Goal: Information Seeking & Learning: Learn about a topic

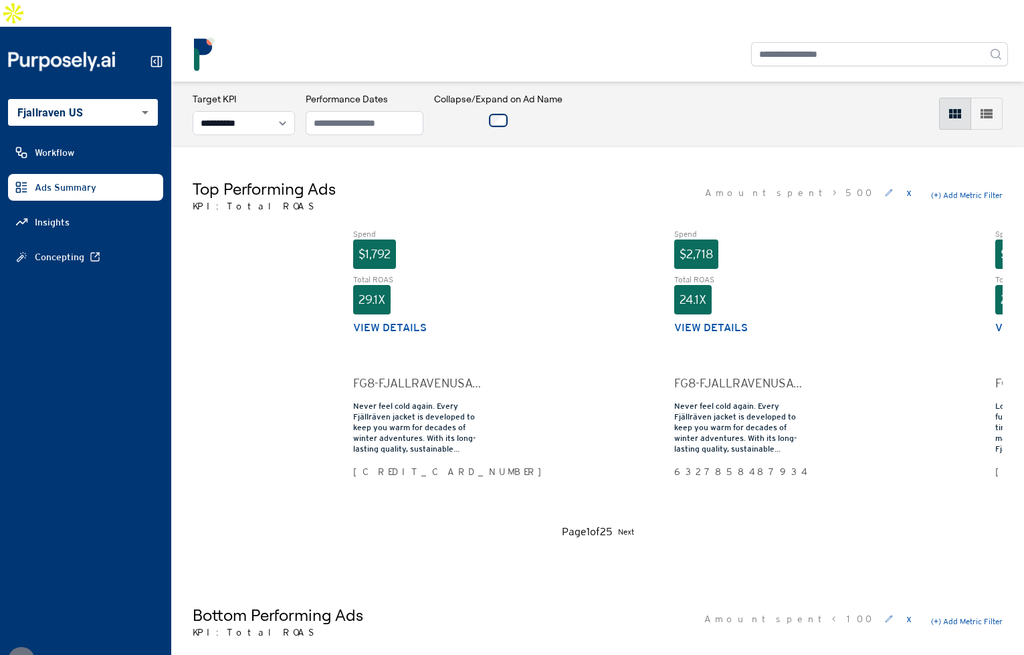
select select "**********"
click at [664, 92] on div "**********" at bounding box center [598, 113] width 810 height 43
drag, startPoint x: 705, startPoint y: 118, endPoint x: 996, endPoint y: 197, distance: 300.8
click at [707, 118] on div "**********" at bounding box center [597, 114] width 853 height 64
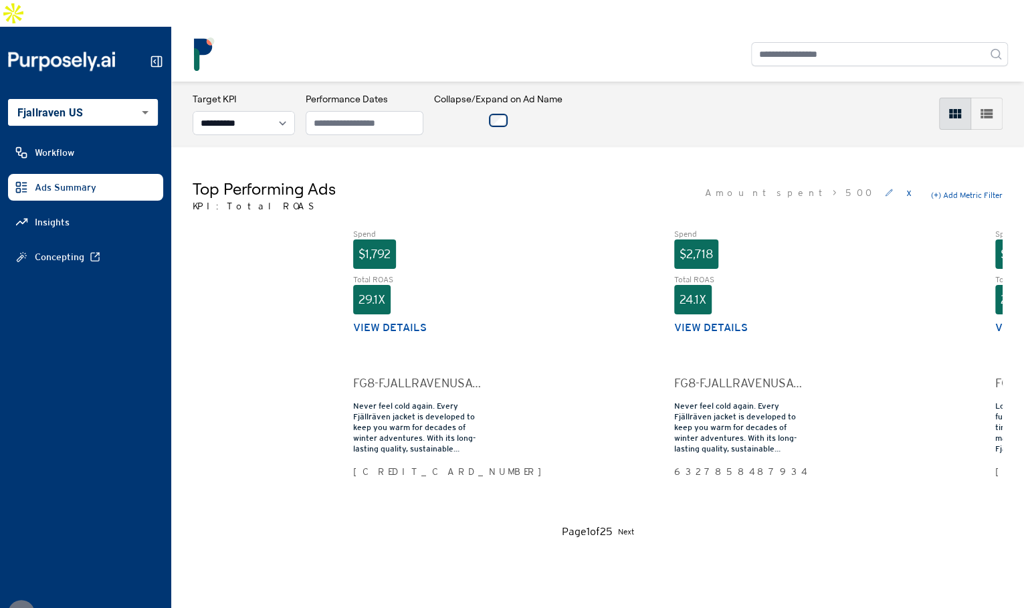
click at [601, 178] on div "Top Performing Ads KPI: Total ROAS Amount spent > 500 x (+) Add Metric Filter" at bounding box center [598, 195] width 810 height 35
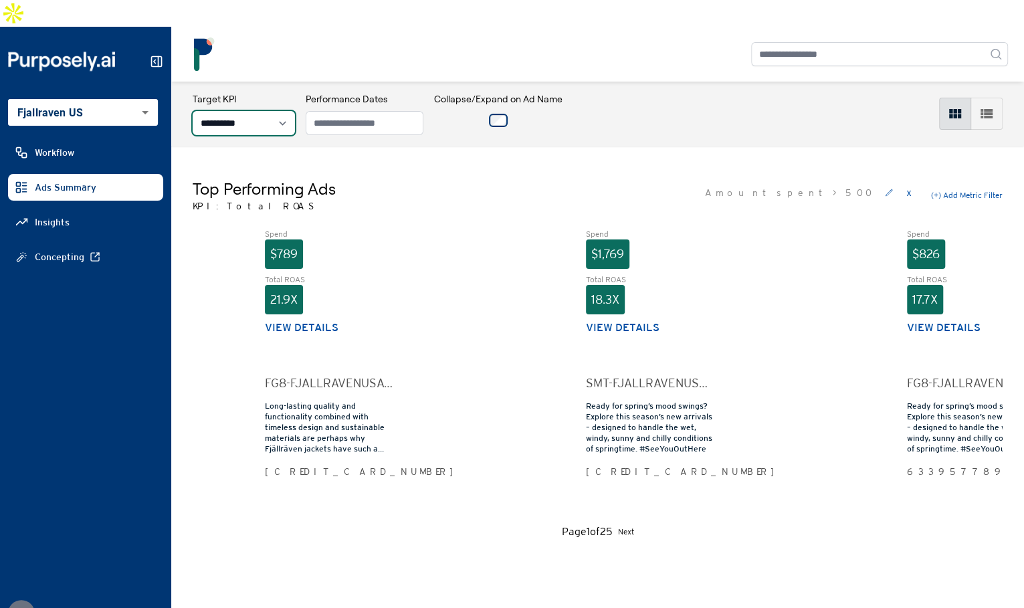
click at [292, 111] on select "**********" at bounding box center [244, 123] width 102 height 24
click at [983, 190] on button "(+) Add Metric Filter" at bounding box center [967, 195] width 72 height 11
click at [788, 183] on select "**********" at bounding box center [770, 195] width 90 height 24
click at [968, 190] on button "Cancel" at bounding box center [969, 195] width 24 height 11
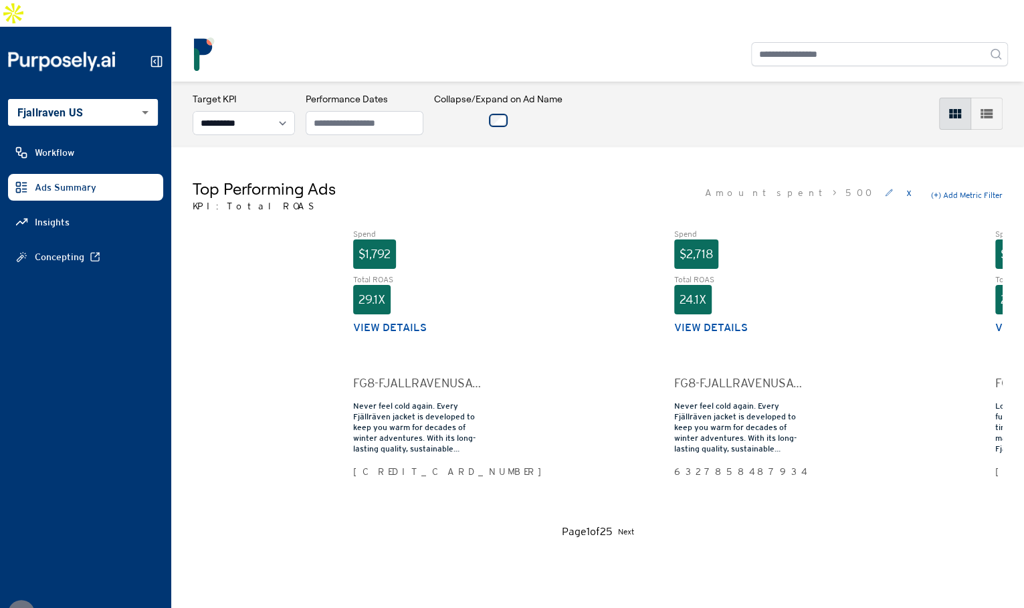
click at [412, 320] on button "View details" at bounding box center [390, 328] width 74 height 16
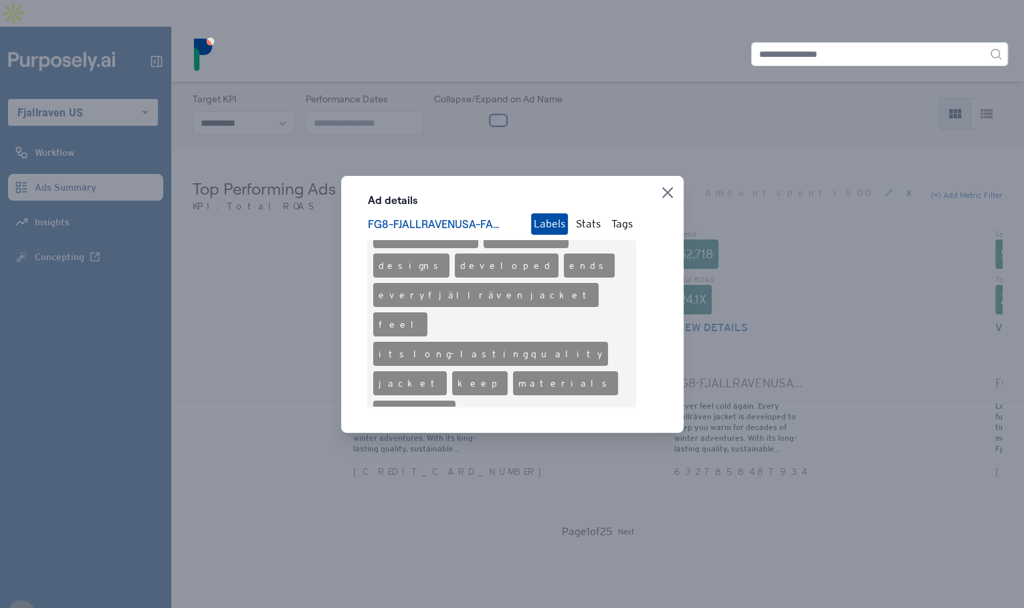
scroll to position [76, 0]
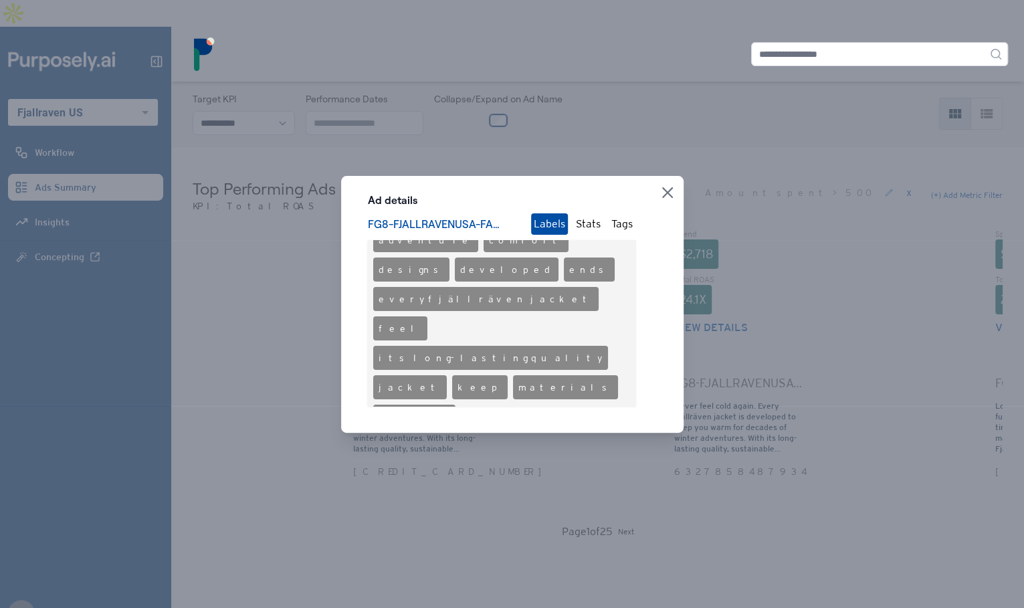
click at [664, 190] on icon "button" at bounding box center [667, 192] width 11 height 11
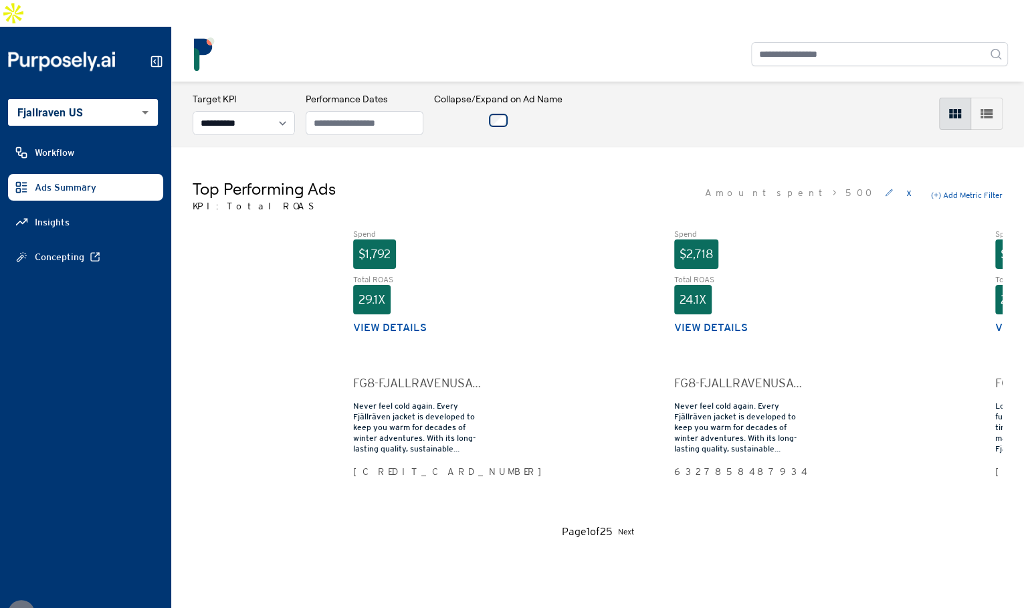
click at [649, 178] on div "Top Performing Ads KPI: Total ROAS Amount spent > 500 x (+) Add Metric Filter" at bounding box center [598, 195] width 810 height 35
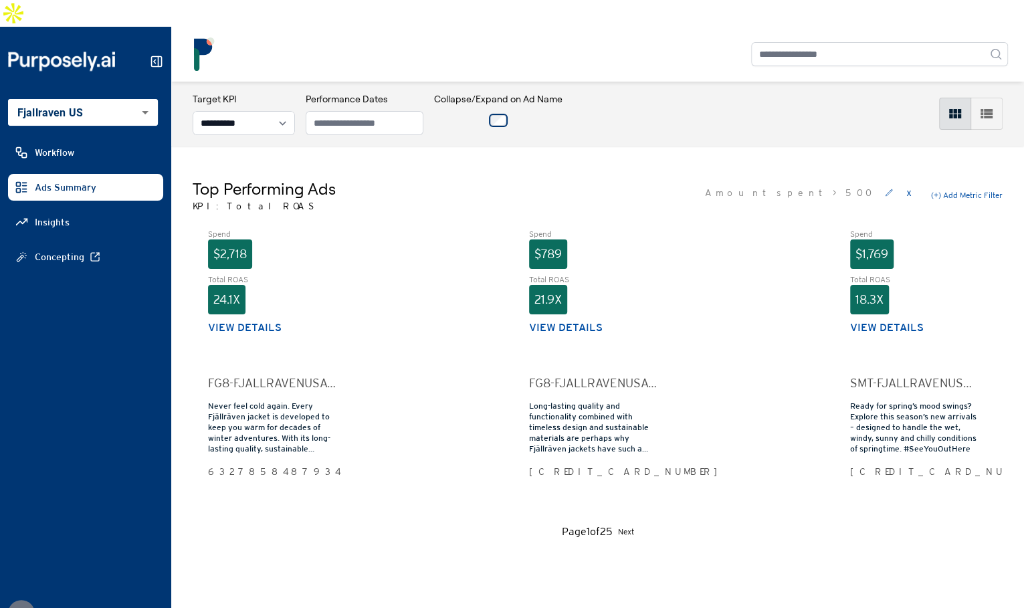
scroll to position [0, 0]
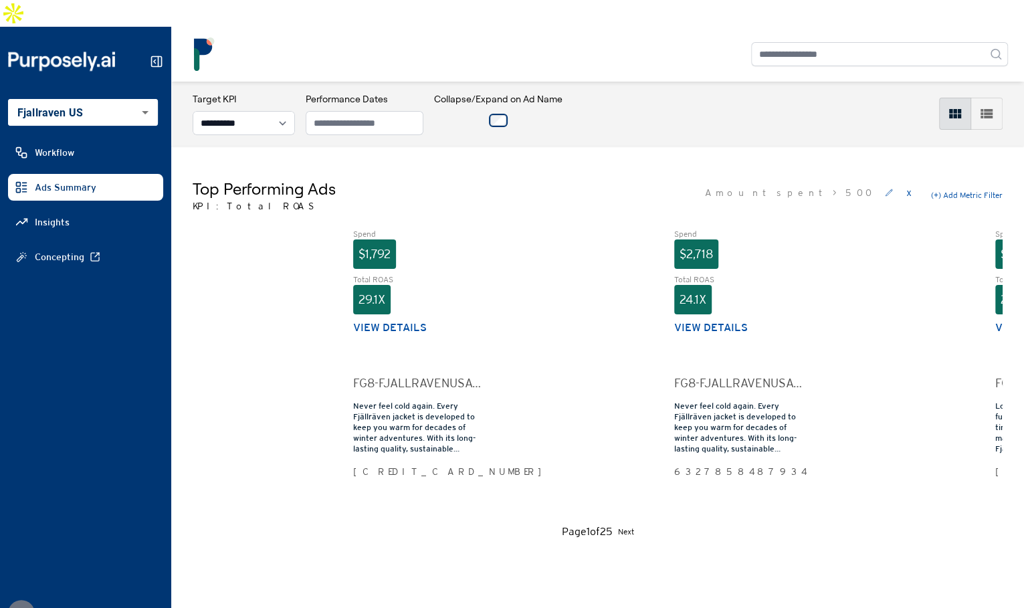
click at [707, 320] on button "View details" at bounding box center [712, 328] width 74 height 16
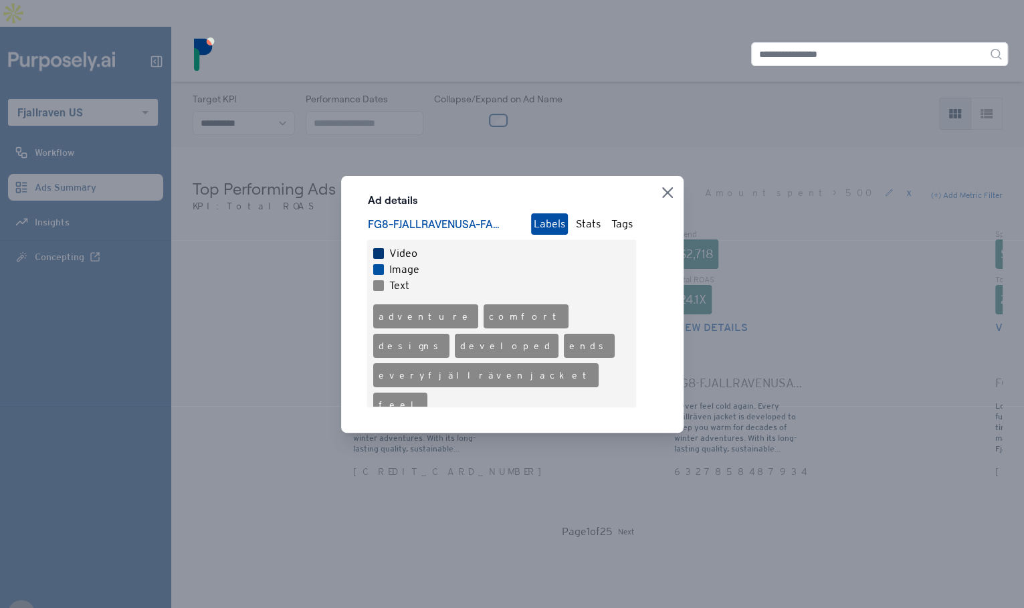
click at [573, 212] on div "Ad details FG8-FJALLRAVENUSA-FACEBOOK-SOCIAL-OUTDOOR-PARKAS-ROCK-COLLECTION_li=…" at bounding box center [502, 299] width 268 height 214
click at [592, 223] on button "Stats" at bounding box center [588, 223] width 30 height 21
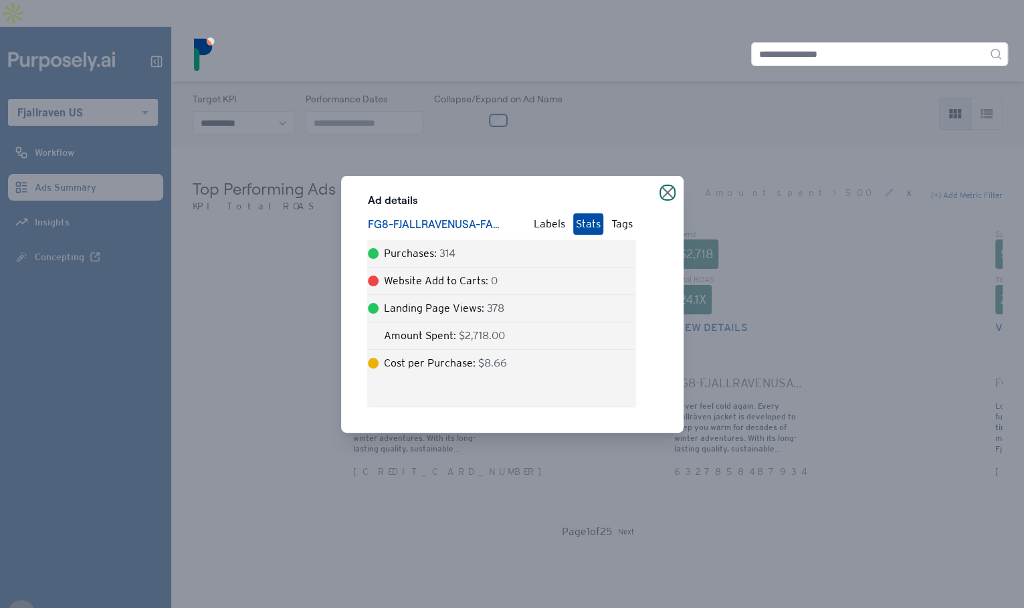
click at [668, 191] on icon "button" at bounding box center [667, 192] width 11 height 11
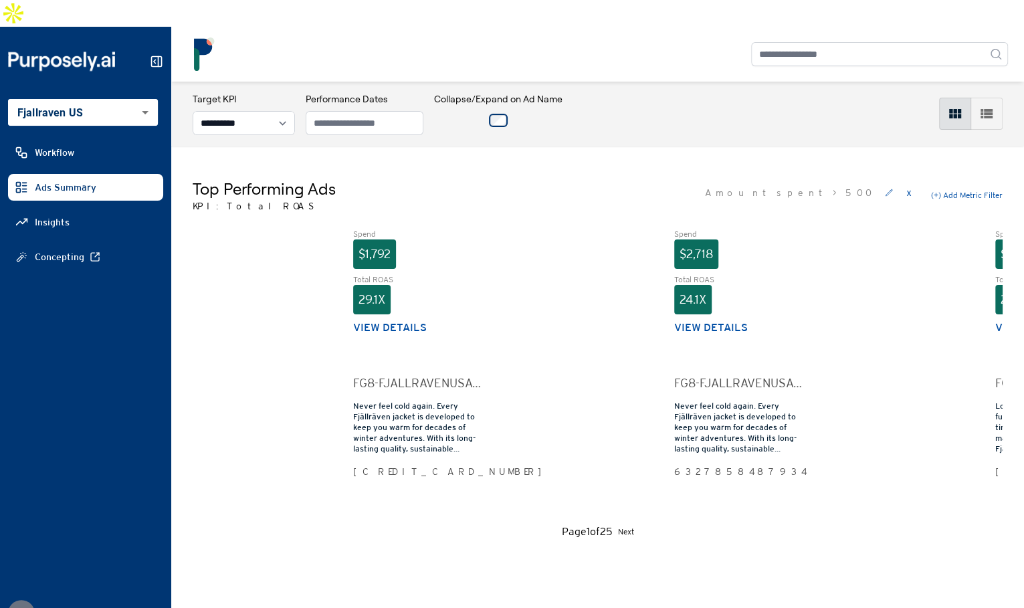
click at [683, 178] on div "Top Performing Ads KPI: Total ROAS Amount spent > 500 x (+) Add Metric Filter" at bounding box center [598, 195] width 810 height 35
click at [646, 112] on div "**********" at bounding box center [597, 114] width 853 height 64
click at [644, 112] on div "**********" at bounding box center [597, 114] width 853 height 64
click at [143, 89] on body "**********" at bounding box center [512, 304] width 1024 height 608
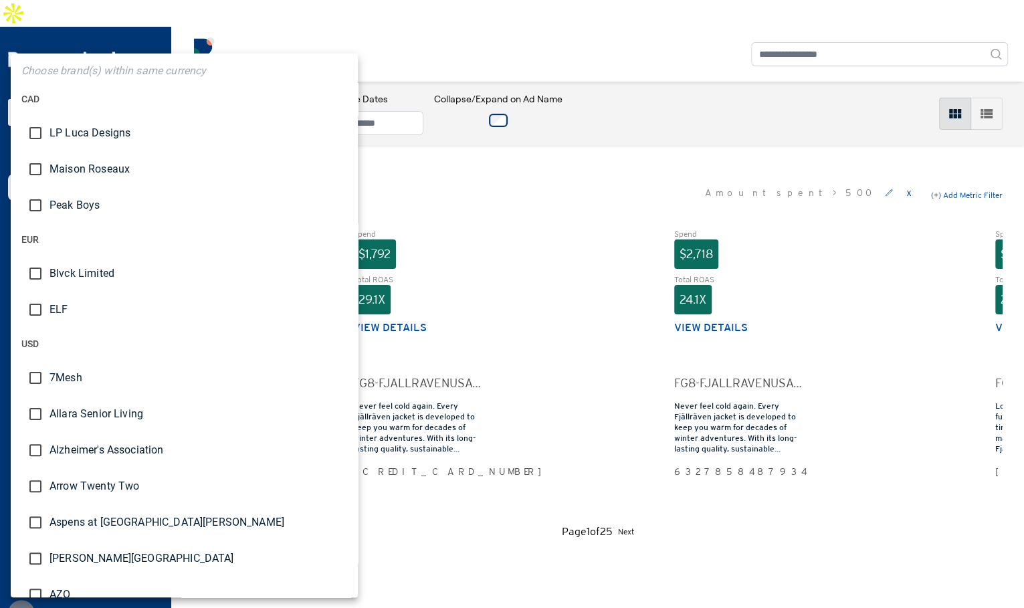
click at [590, 135] on div at bounding box center [512, 304] width 1024 height 608
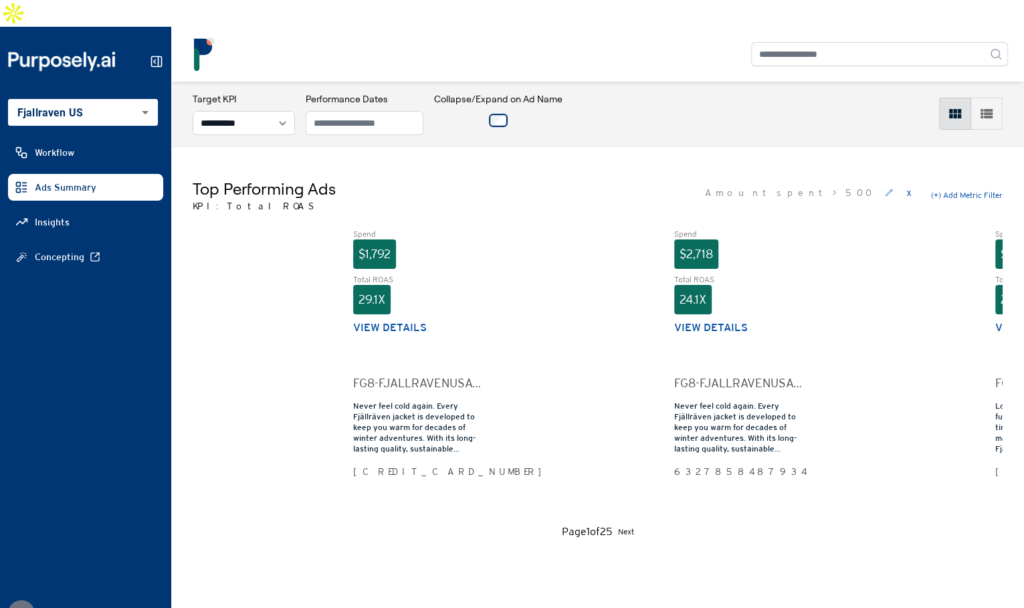
click at [556, 146] on div "Top Performing Ads KPI: Total ROAS Amount spent > 500 x (+) Add Metric Filter S…" at bounding box center [597, 359] width 853 height 426
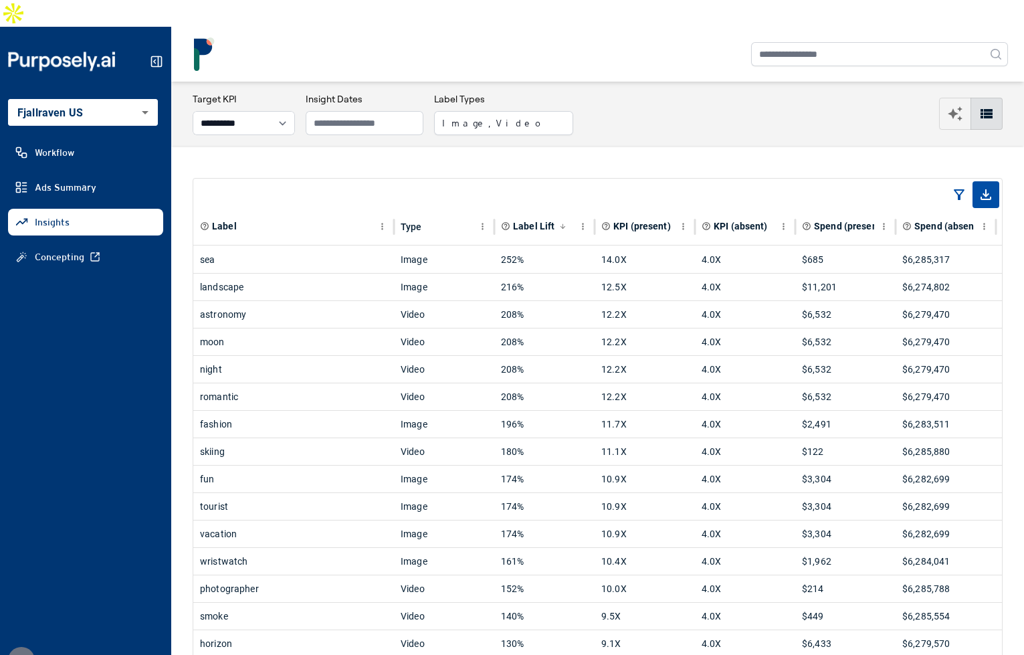
select select "**********"
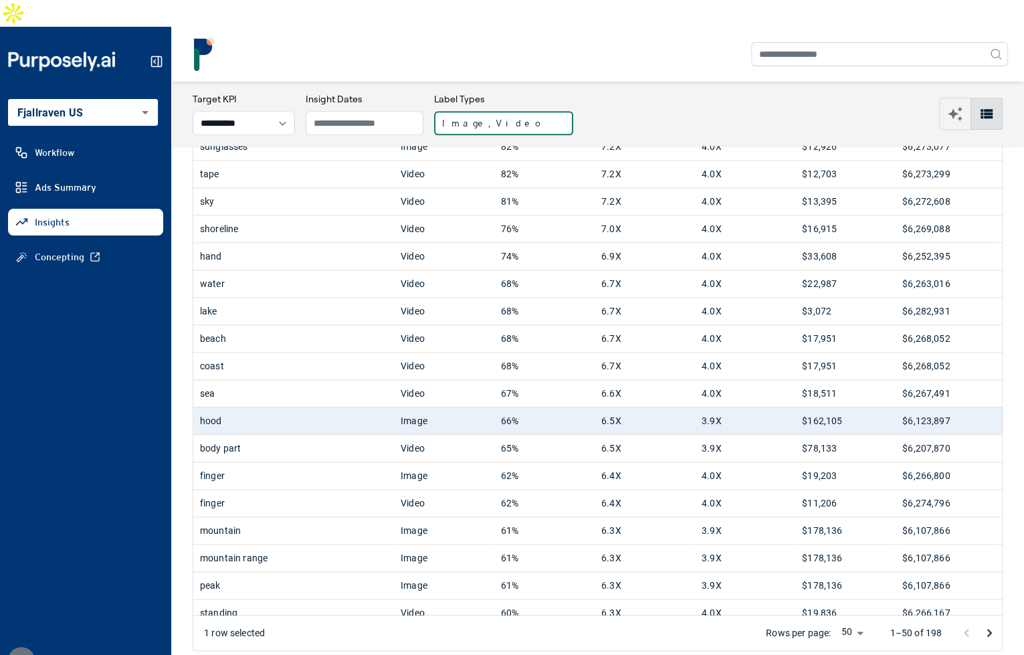
click at [513, 111] on button "Image, Video" at bounding box center [503, 123] width 139 height 24
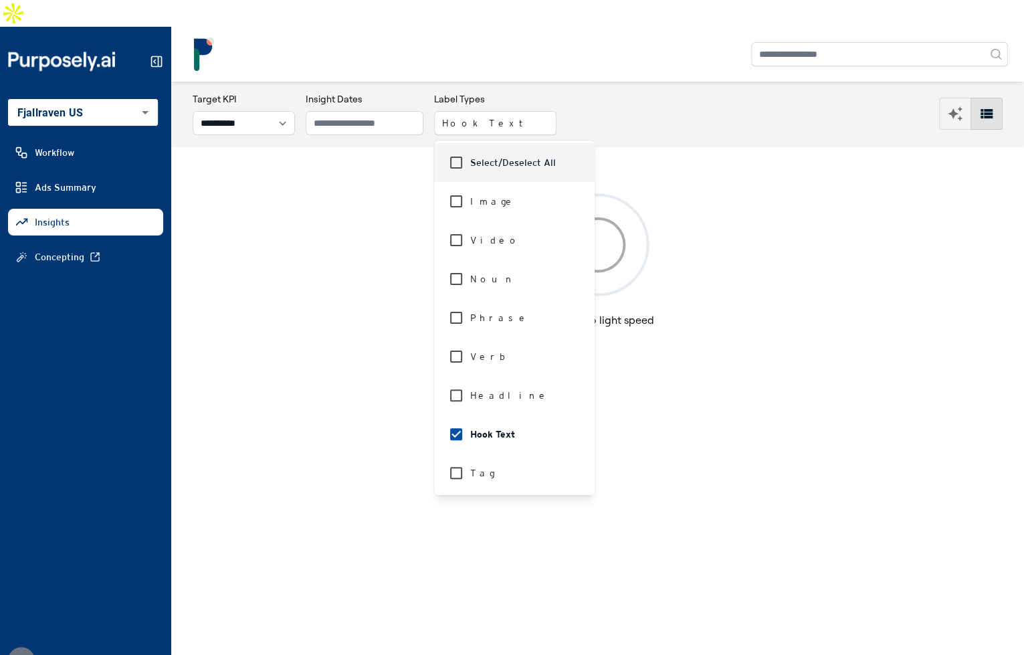
click at [523, 37] on div at bounding box center [597, 53] width 821 height 33
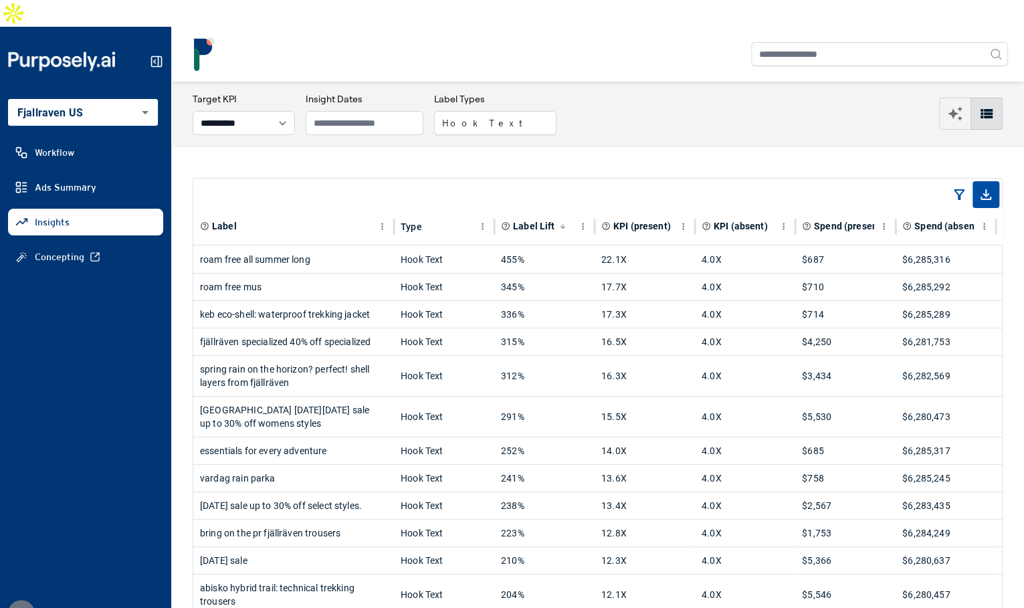
click at [601, 50] on nav at bounding box center [597, 54] width 853 height 55
click at [330, 246] on div "roam free all summer long" at bounding box center [293, 259] width 187 height 27
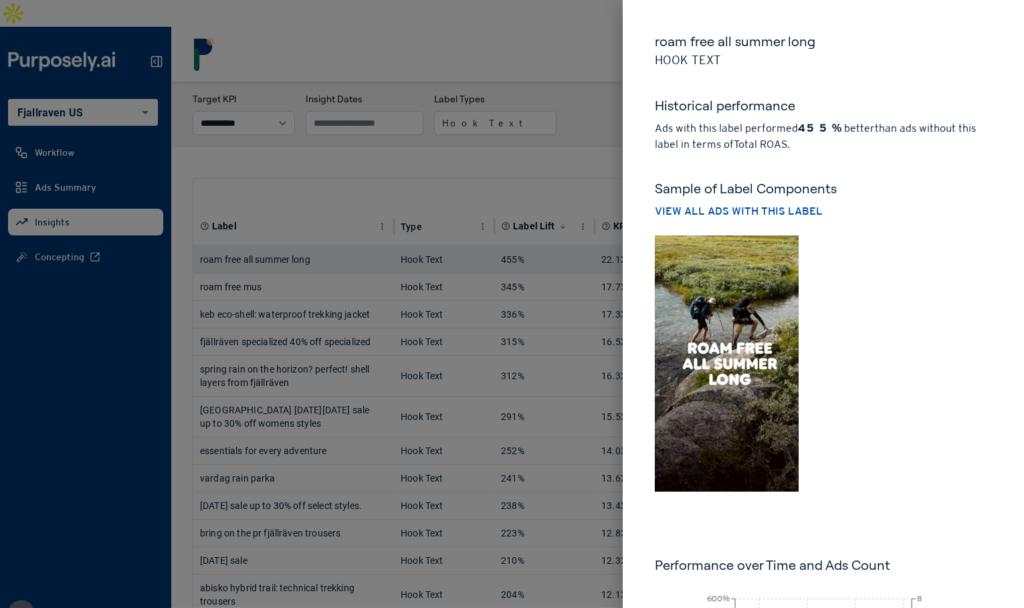
click at [749, 333] on img at bounding box center [727, 364] width 144 height 256
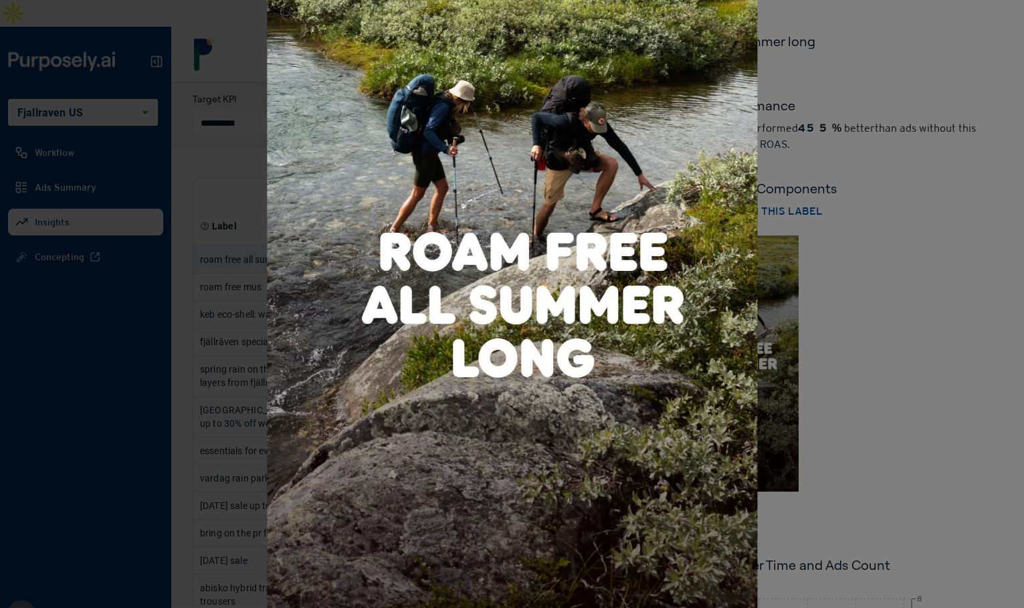
click at [928, 363] on div at bounding box center [512, 304] width 1024 height 608
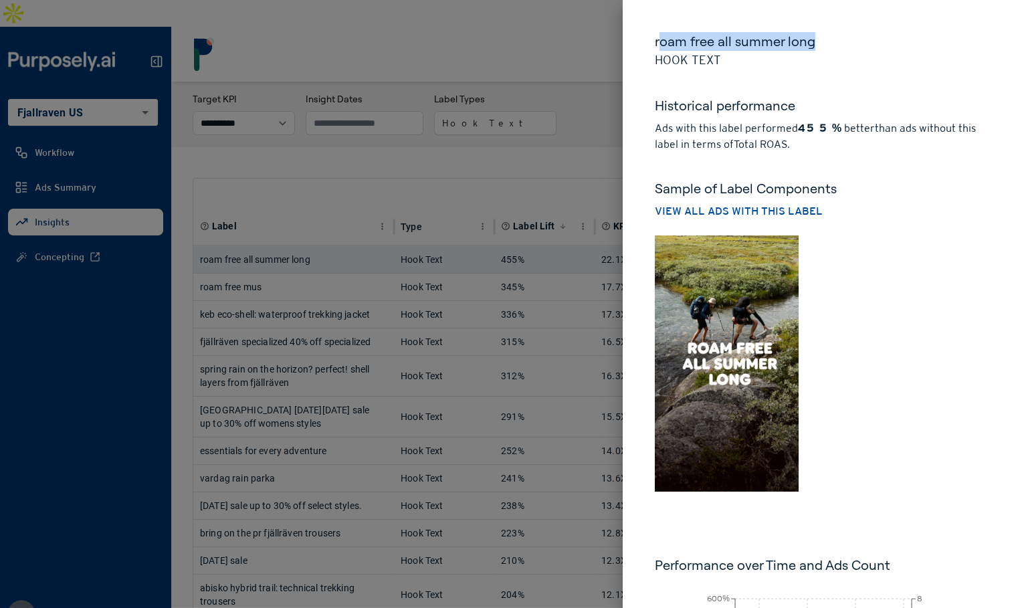
drag, startPoint x: 818, startPoint y: 45, endPoint x: 664, endPoint y: 45, distance: 153.9
click at [664, 45] on h5 "roam free all summer long" at bounding box center [823, 41] width 337 height 19
click at [763, 49] on h5 "roam free all summer long" at bounding box center [823, 41] width 337 height 19
click at [527, 111] on div at bounding box center [512, 304] width 1024 height 608
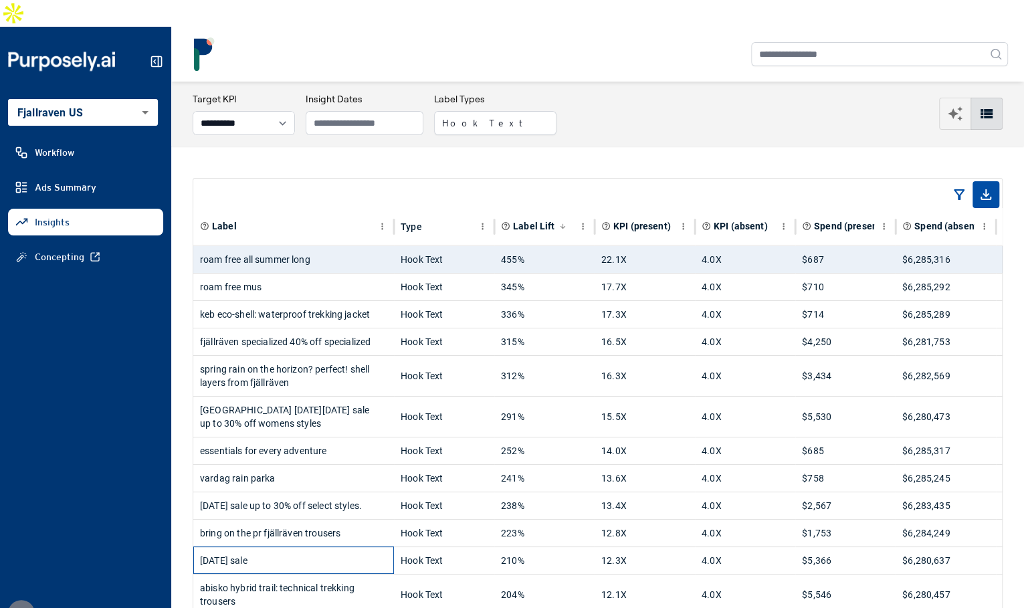
click at [312, 547] on div "[DATE] sale" at bounding box center [293, 560] width 187 height 27
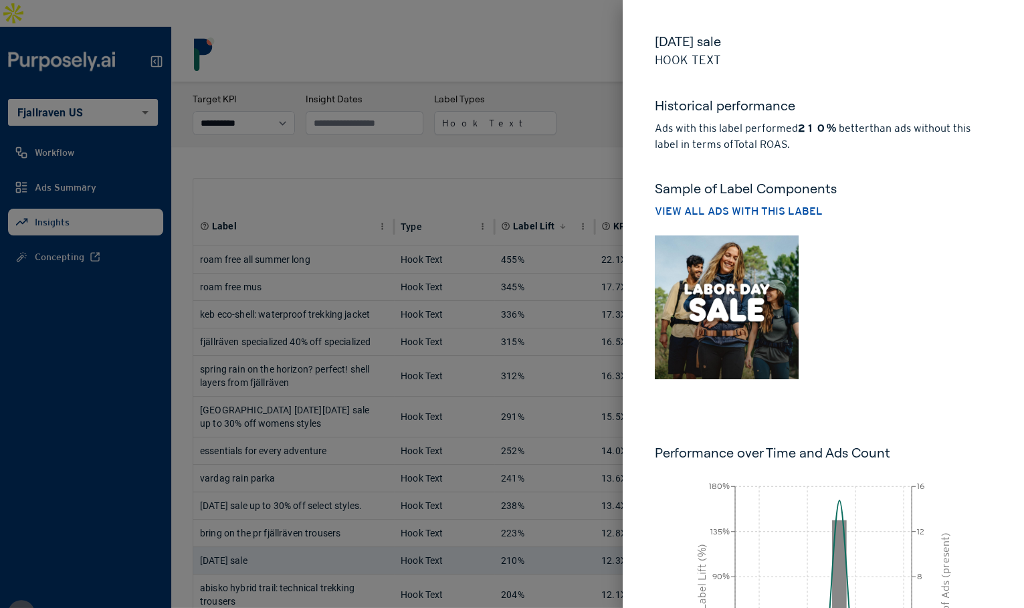
click at [732, 357] on img at bounding box center [727, 308] width 144 height 144
click at [772, 325] on img at bounding box center [727, 308] width 144 height 144
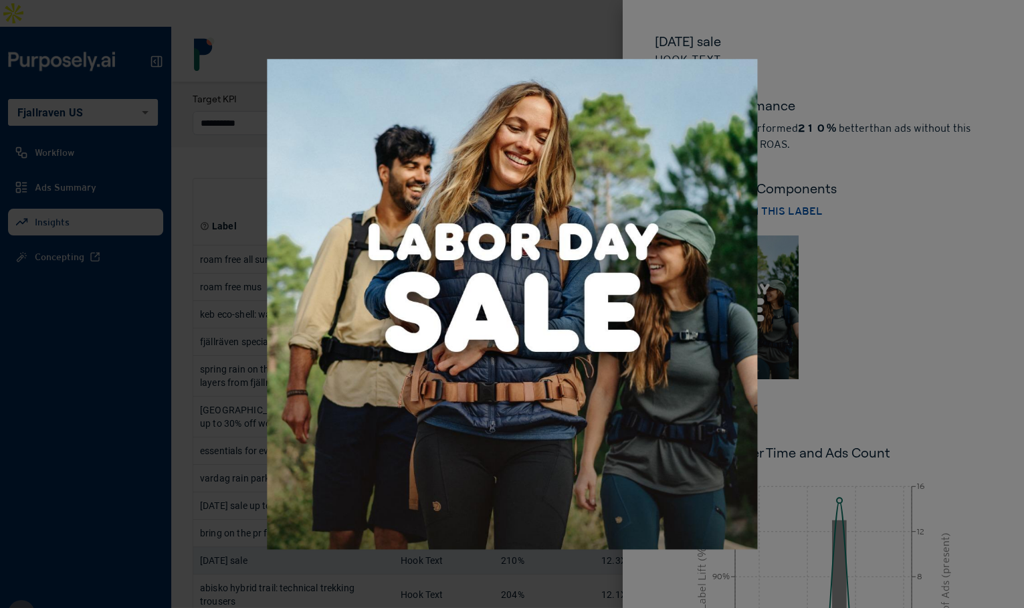
click at [876, 331] on div at bounding box center [512, 304] width 1024 height 608
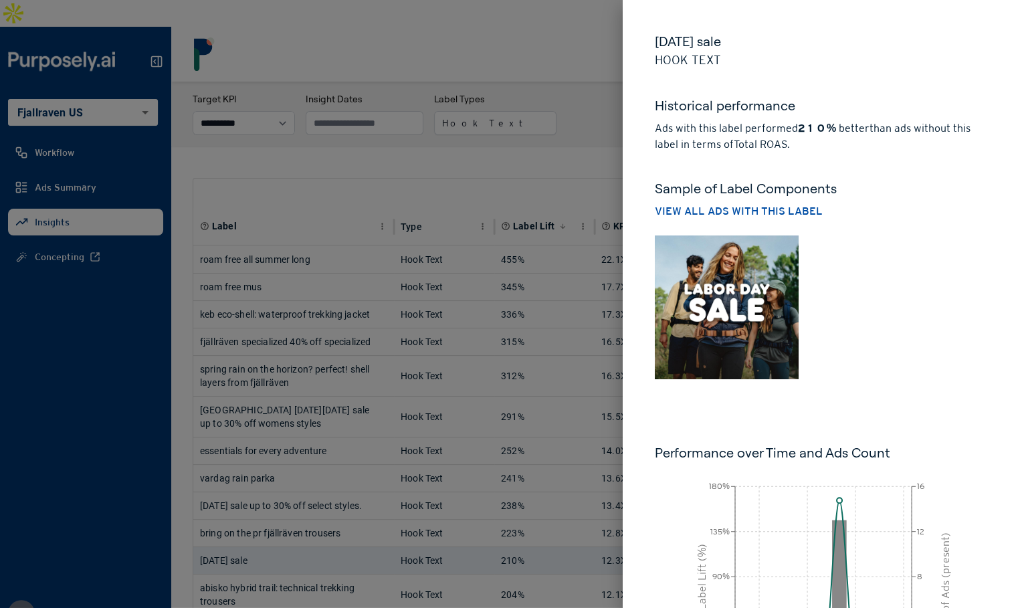
click at [573, 143] on div at bounding box center [512, 304] width 1024 height 608
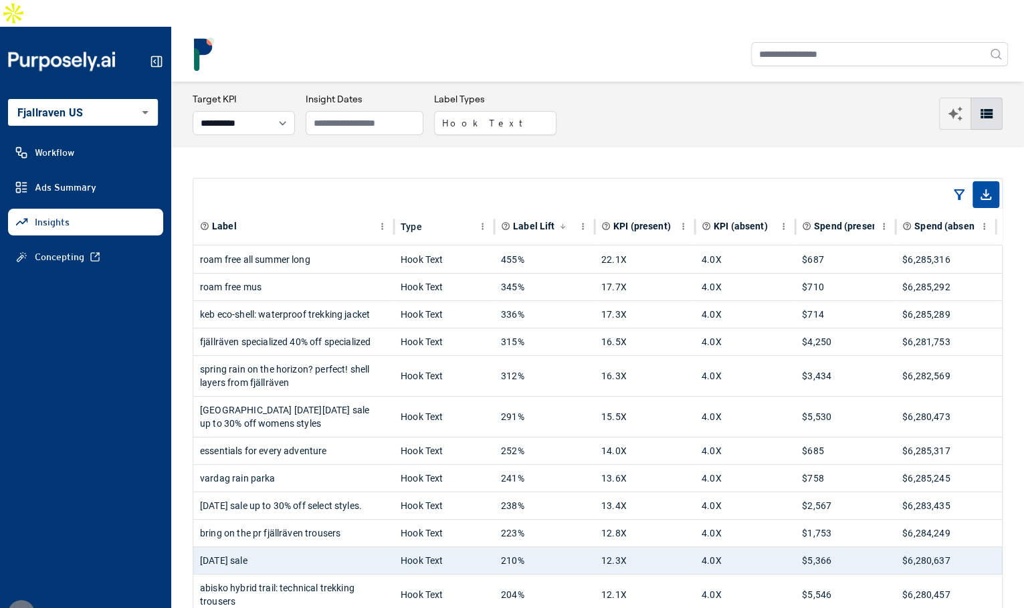
click at [500, 111] on button "Hook Text" at bounding box center [495, 123] width 122 height 24
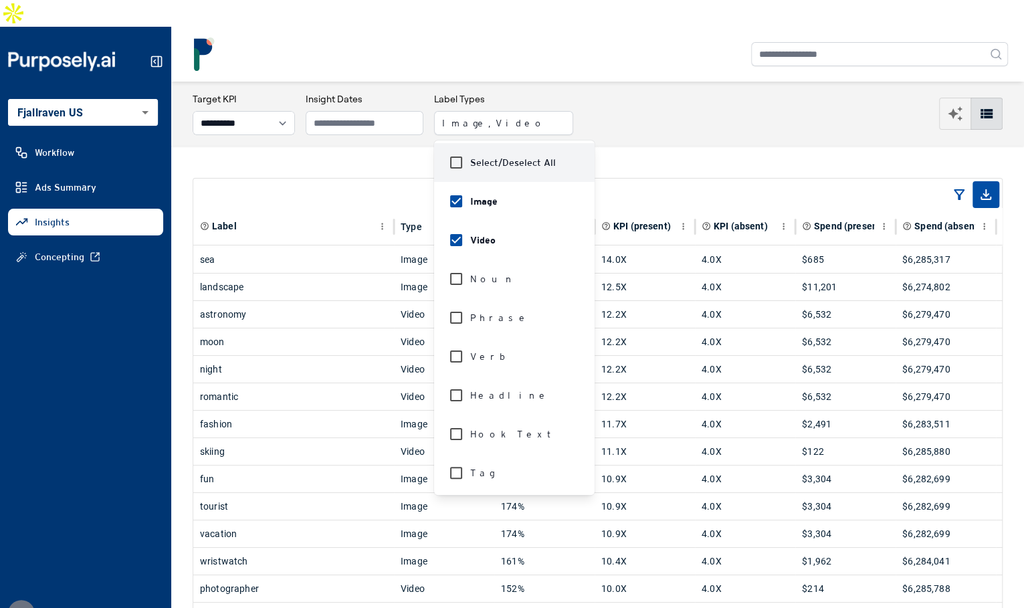
click at [666, 115] on div "**********" at bounding box center [597, 114] width 853 height 64
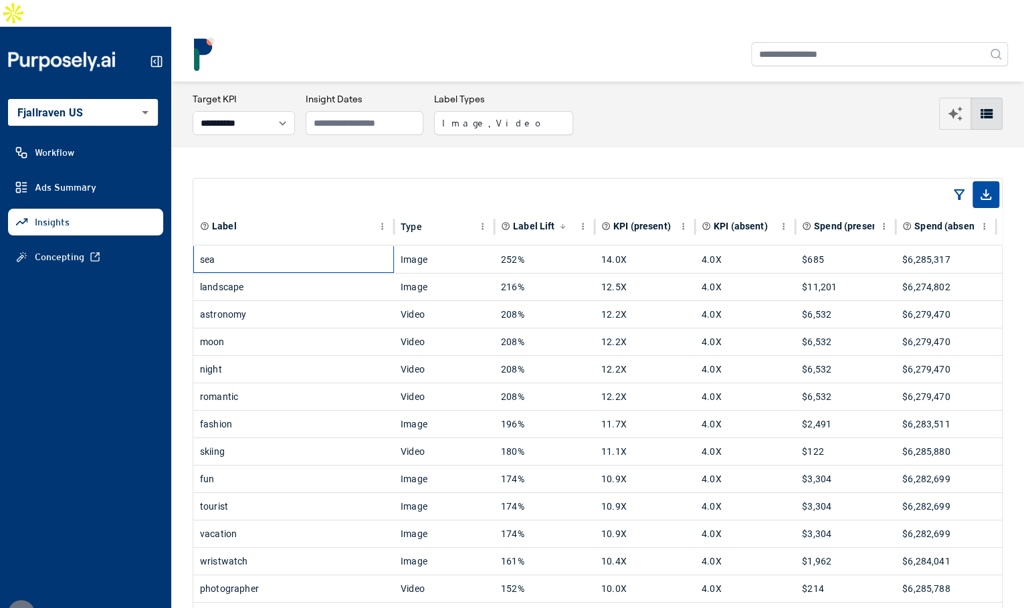
click at [349, 246] on div "sea" at bounding box center [293, 259] width 187 height 27
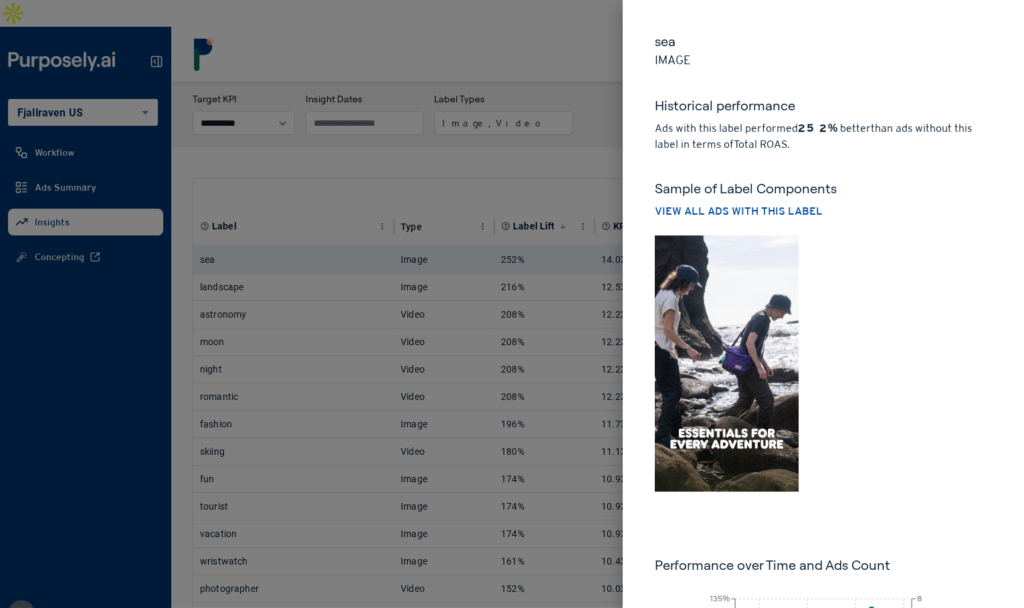
click at [549, 125] on div at bounding box center [512, 304] width 1024 height 608
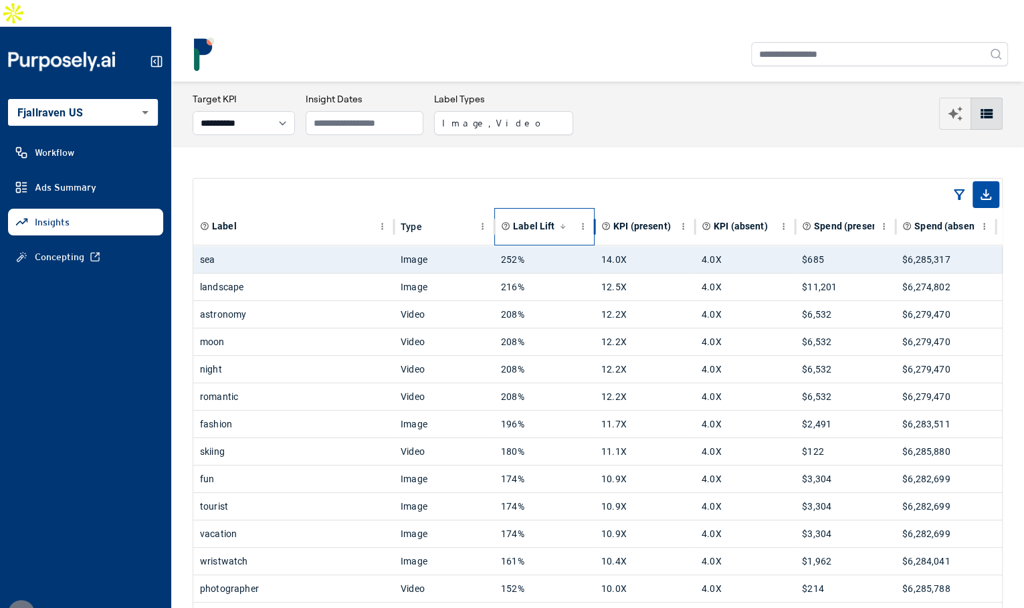
click at [527, 219] on span "Label Lift" at bounding box center [533, 225] width 41 height 13
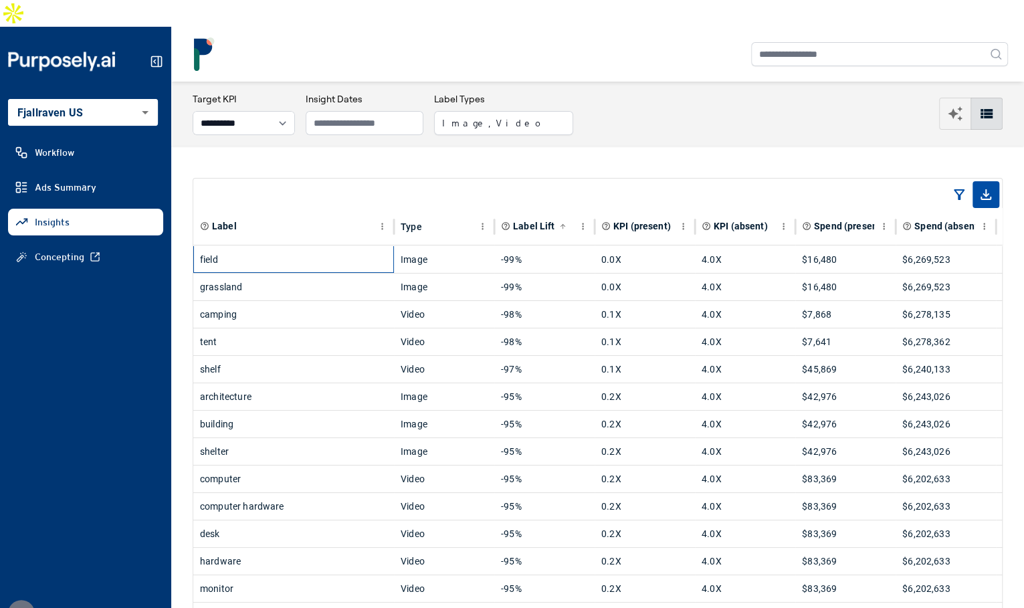
click at [343, 246] on div "field" at bounding box center [293, 259] width 187 height 27
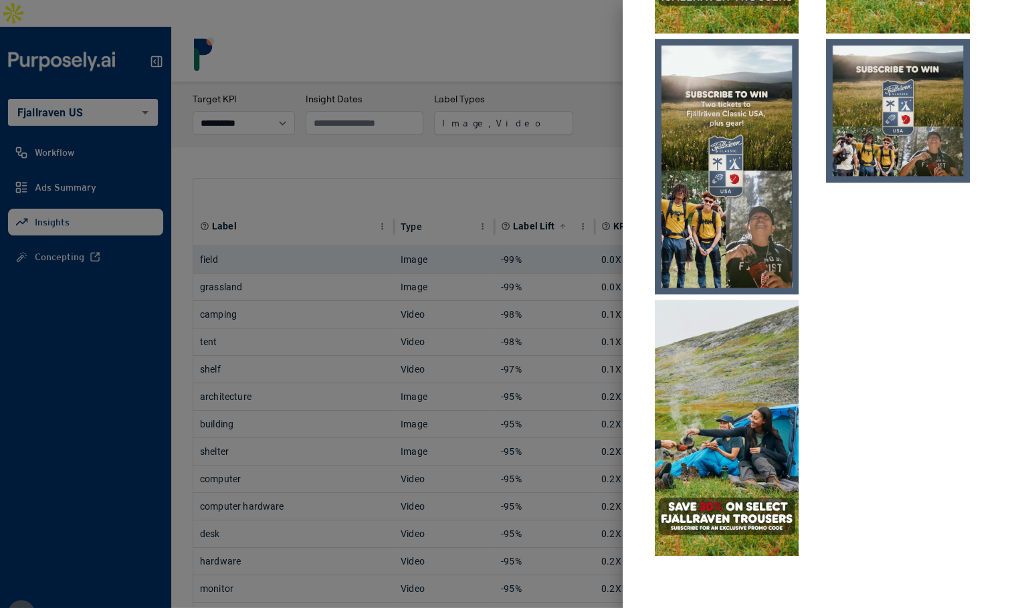
scroll to position [454, 0]
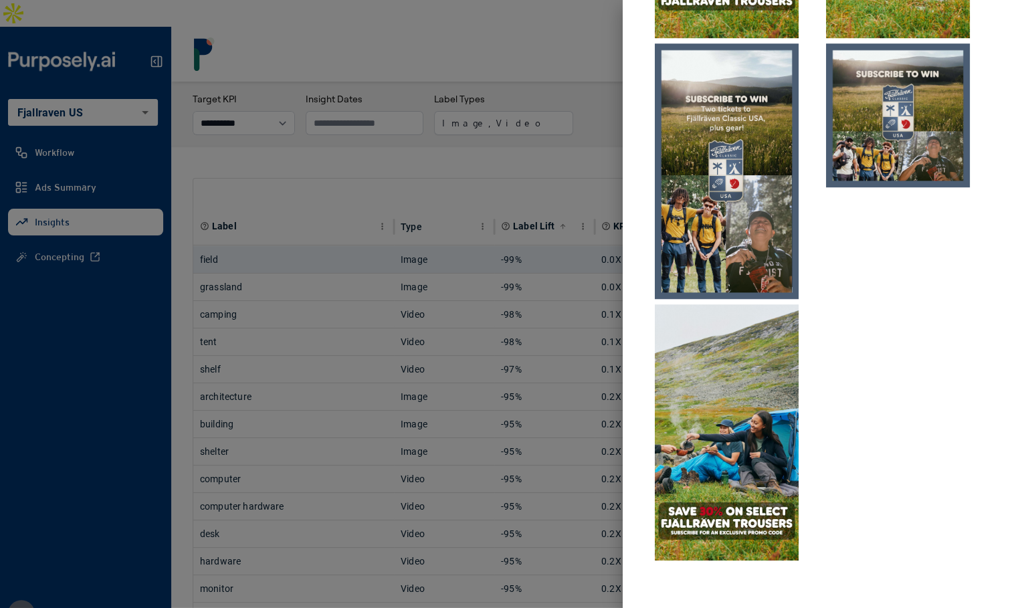
click at [726, 358] on img at bounding box center [727, 432] width 144 height 256
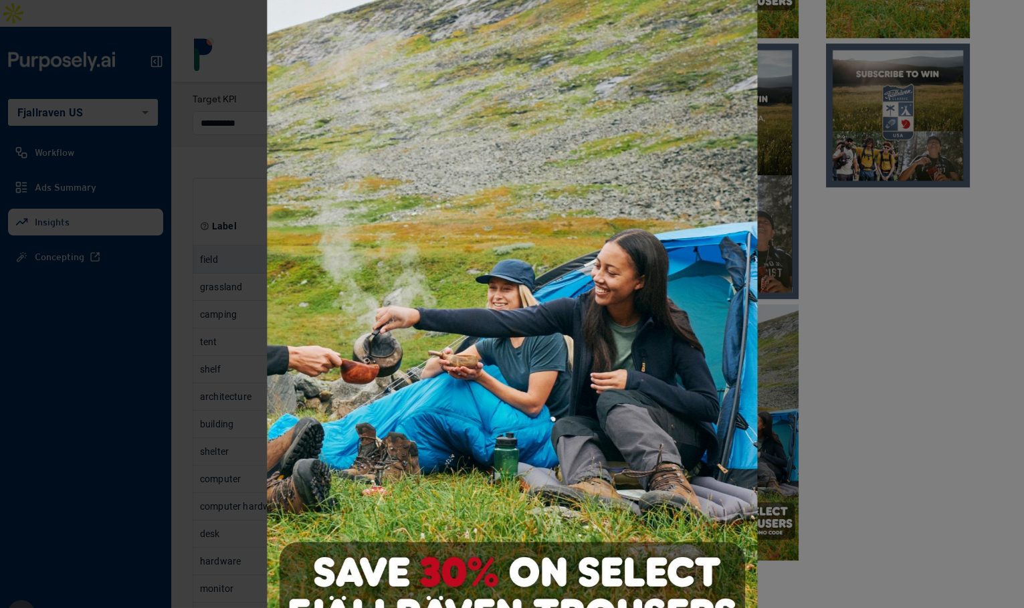
click at [521, 513] on img at bounding box center [512, 304] width 491 height 873
click at [848, 422] on div at bounding box center [512, 304] width 1024 height 608
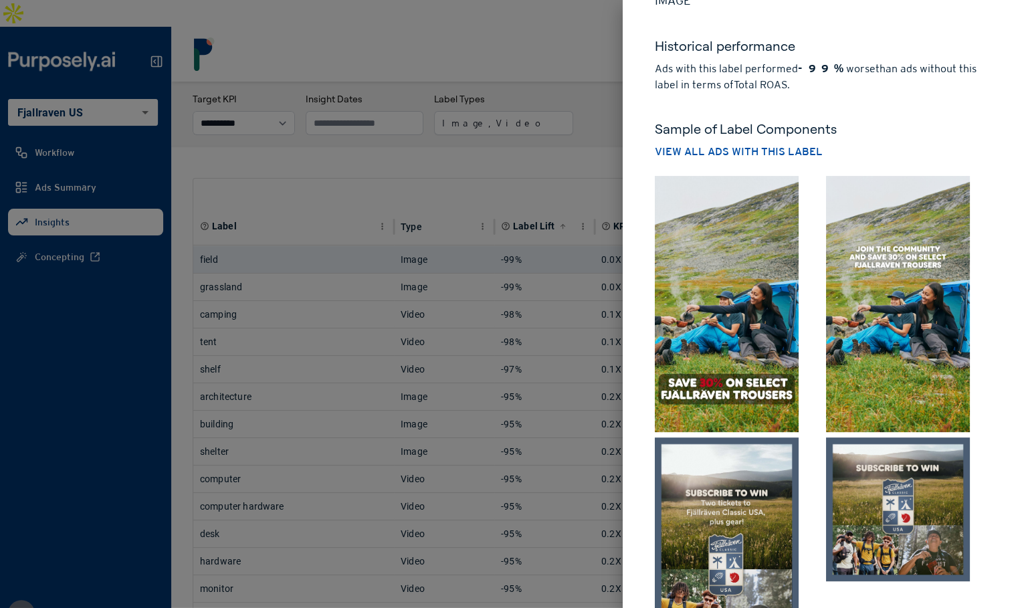
scroll to position [0, 0]
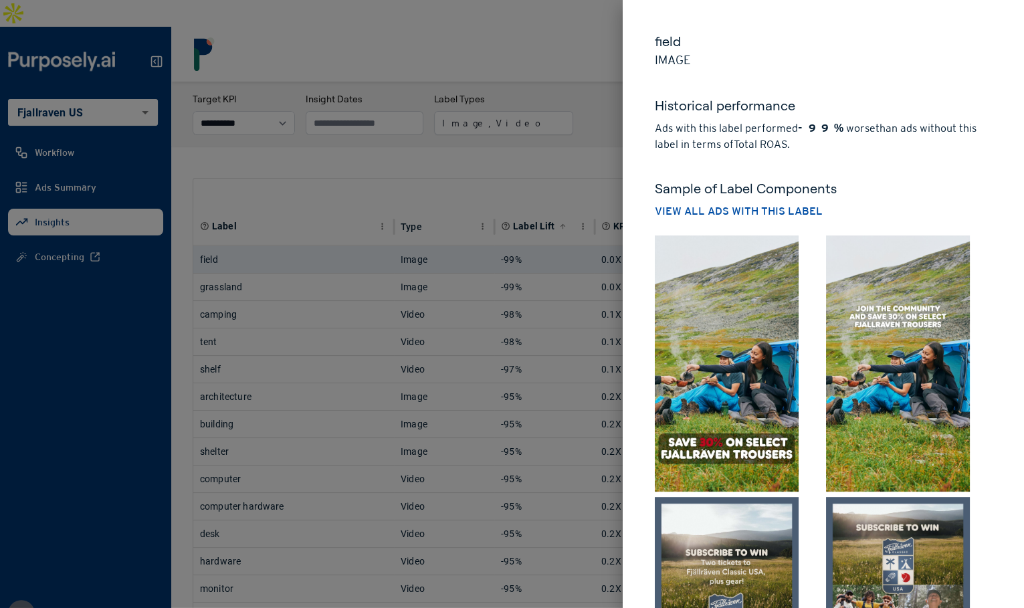
click at [590, 137] on div at bounding box center [512, 304] width 1024 height 608
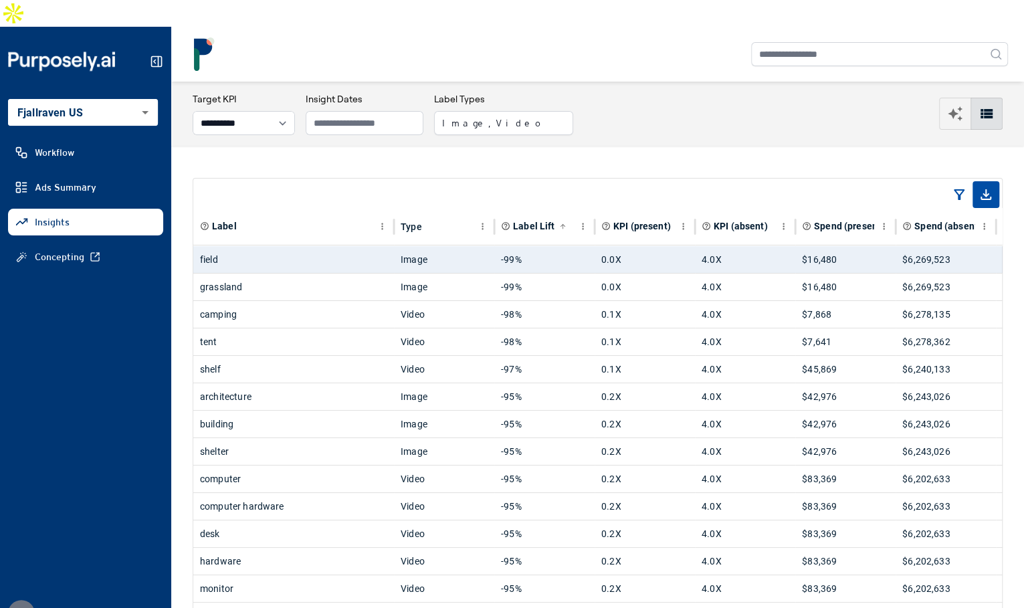
click at [516, 111] on button "Image, Video" at bounding box center [503, 123] width 139 height 24
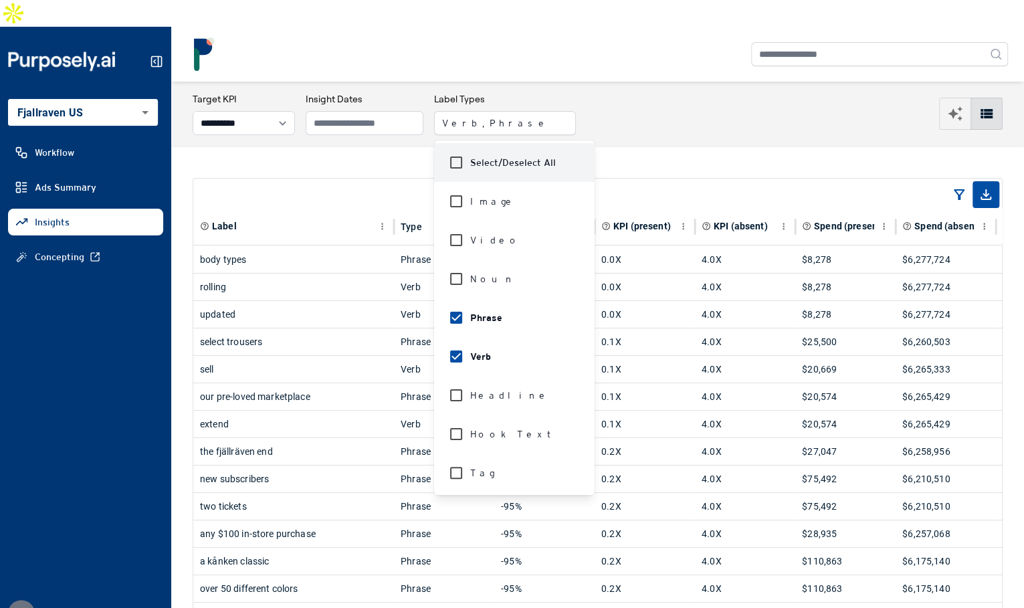
click at [711, 101] on div "**********" at bounding box center [598, 113] width 810 height 43
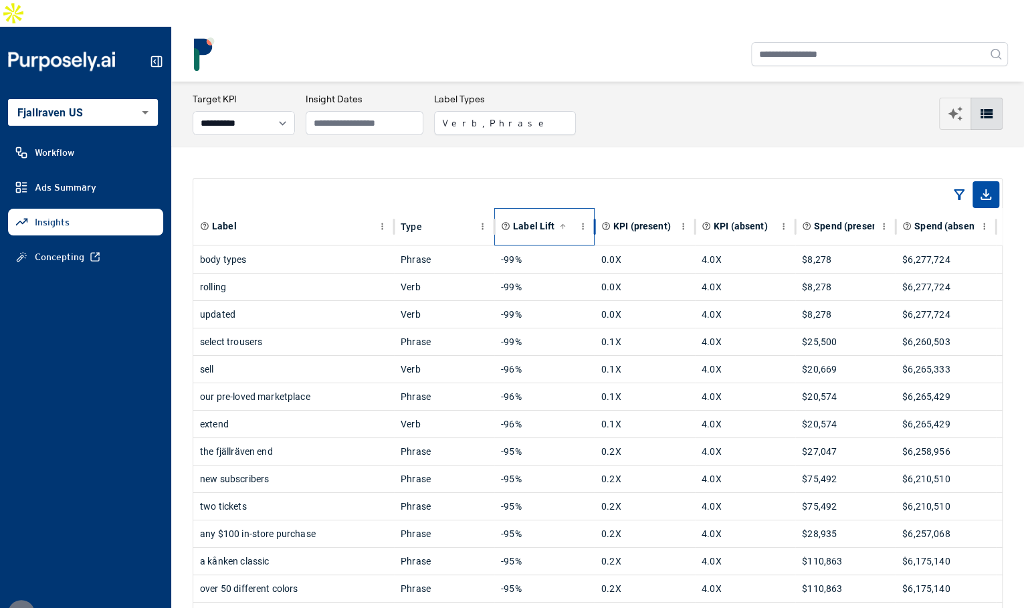
click at [532, 219] on span "Label Lift" at bounding box center [533, 225] width 41 height 13
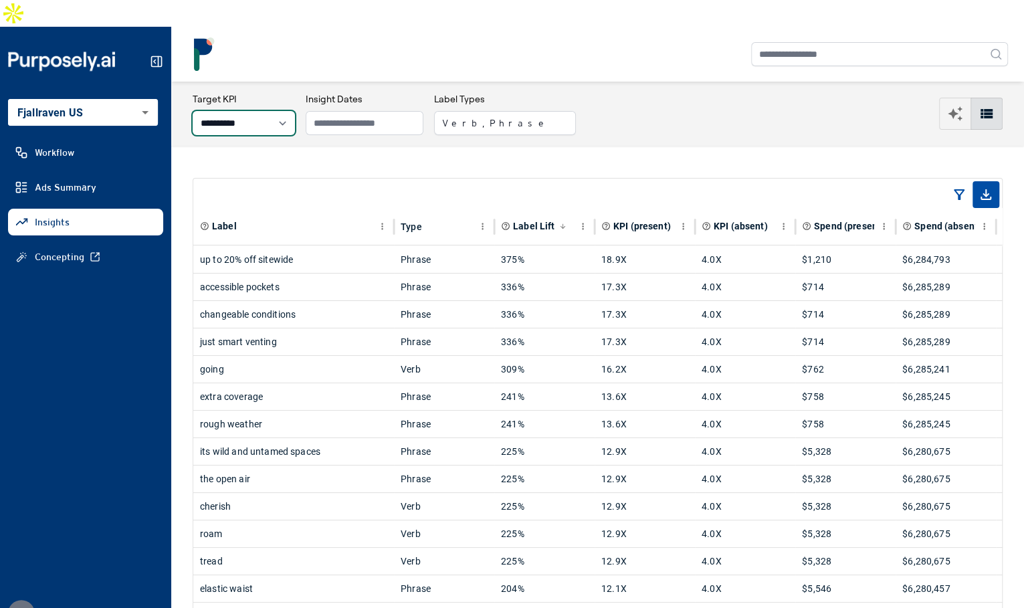
click at [293, 111] on select "**********" at bounding box center [244, 123] width 102 height 24
click at [291, 493] on div "cherish" at bounding box center [293, 506] width 187 height 27
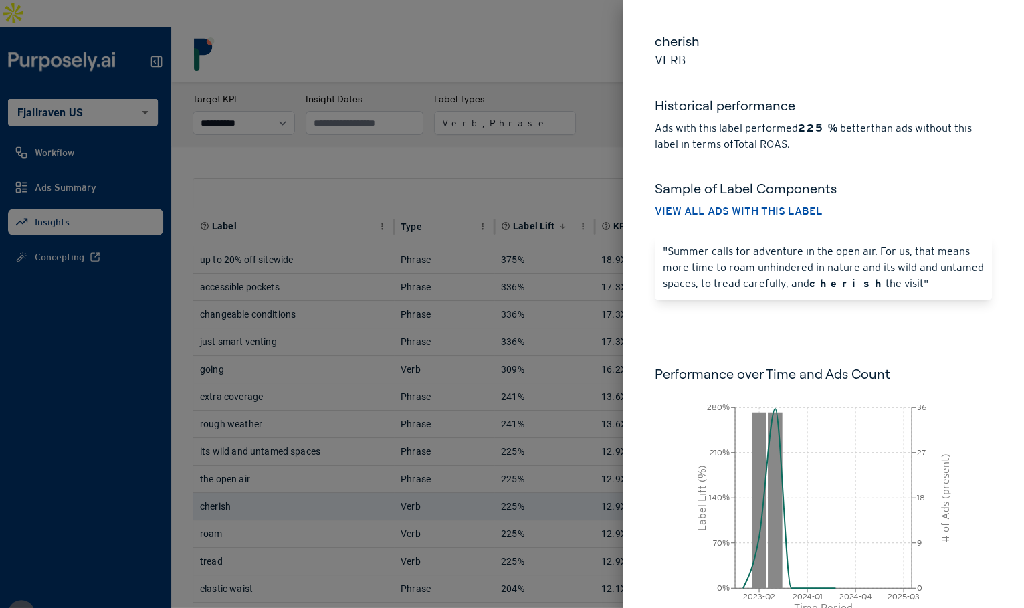
click at [634, 248] on div "cherish Verb Historical performance Ads with this label performed 225% better t…" at bounding box center [823, 347] width 401 height 694
click at [636, 250] on div "cherish Verb Historical performance Ads with this label performed 225% better t…" at bounding box center [823, 347] width 401 height 694
click at [669, 46] on h5 "cherish" at bounding box center [823, 41] width 337 height 19
click at [702, 66] on p "Verb" at bounding box center [823, 60] width 337 height 19
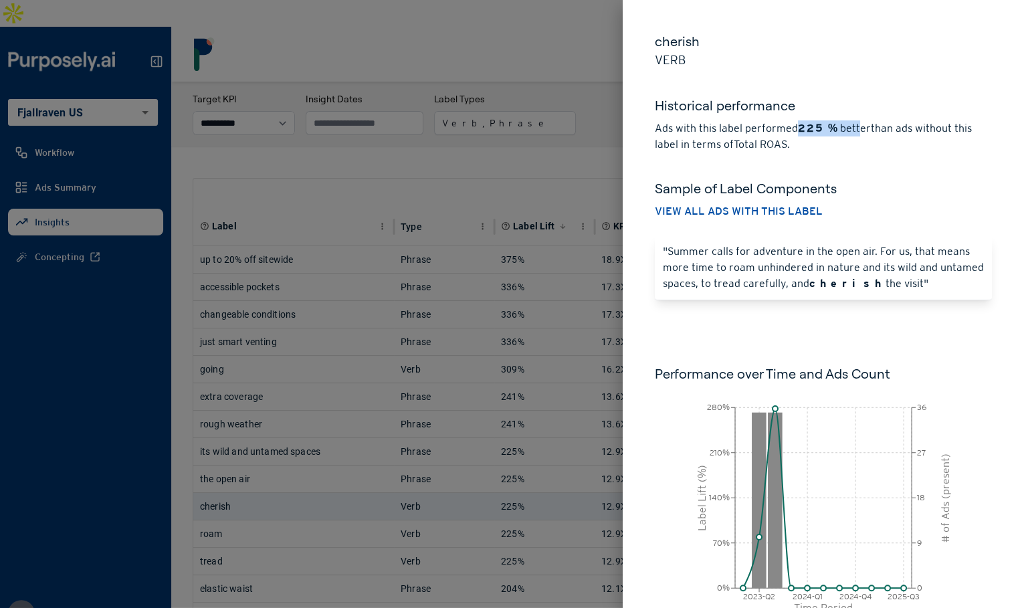
drag, startPoint x: 798, startPoint y: 122, endPoint x: 851, endPoint y: 122, distance: 52.9
click at [851, 122] on p "Ads with this label performed 225% better than ads without this label in terms …" at bounding box center [823, 136] width 337 height 32
click at [597, 138] on div at bounding box center [512, 304] width 1024 height 608
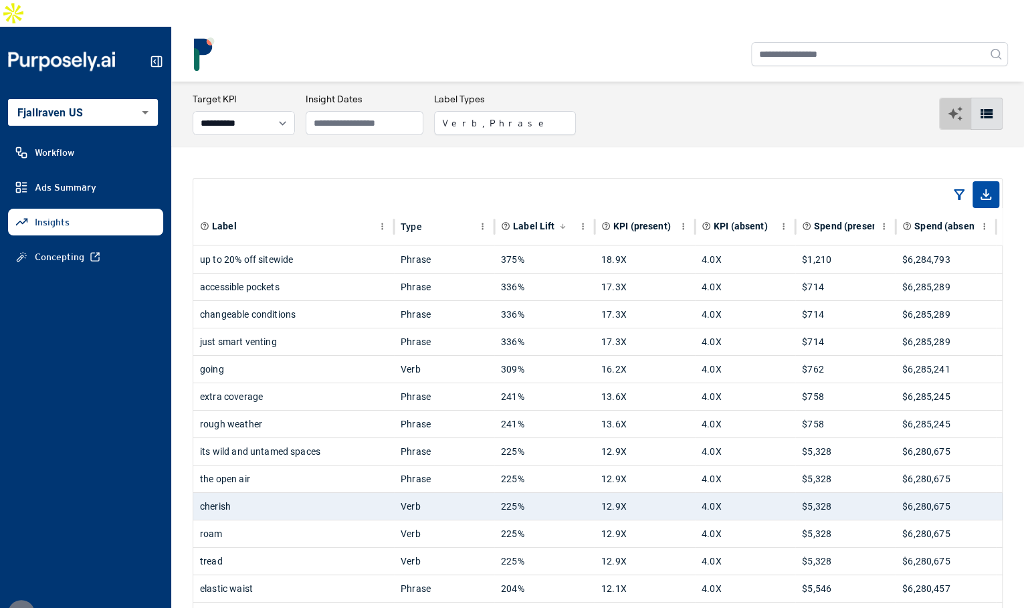
click at [964, 98] on button "button" at bounding box center [955, 114] width 32 height 32
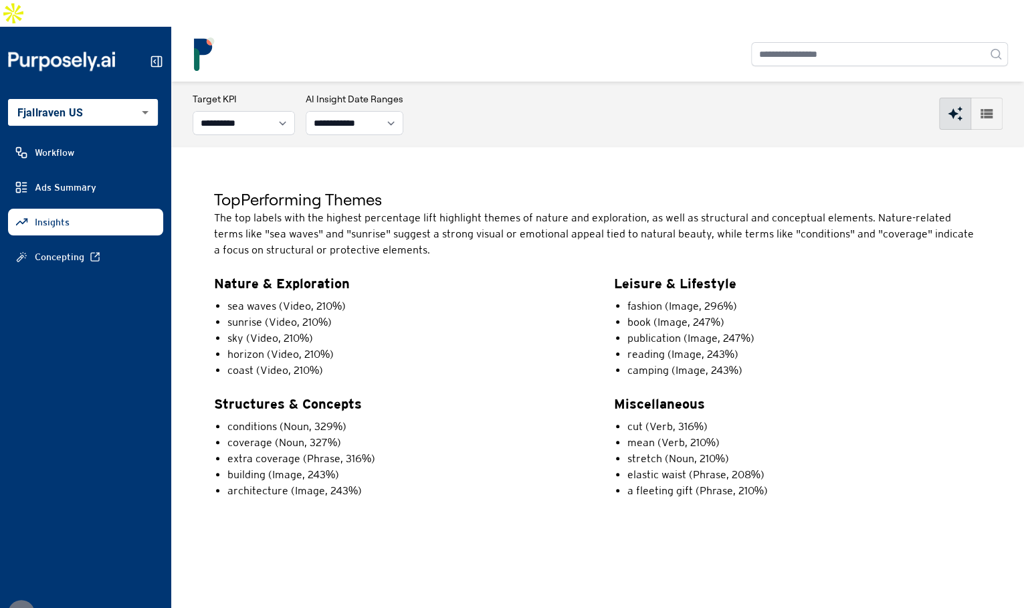
click at [760, 483] on li "a fleeting gift (Phrase, 210%)" at bounding box center [805, 491] width 355 height 16
click at [734, 395] on p "Miscellaneous" at bounding box center [798, 404] width 368 height 19
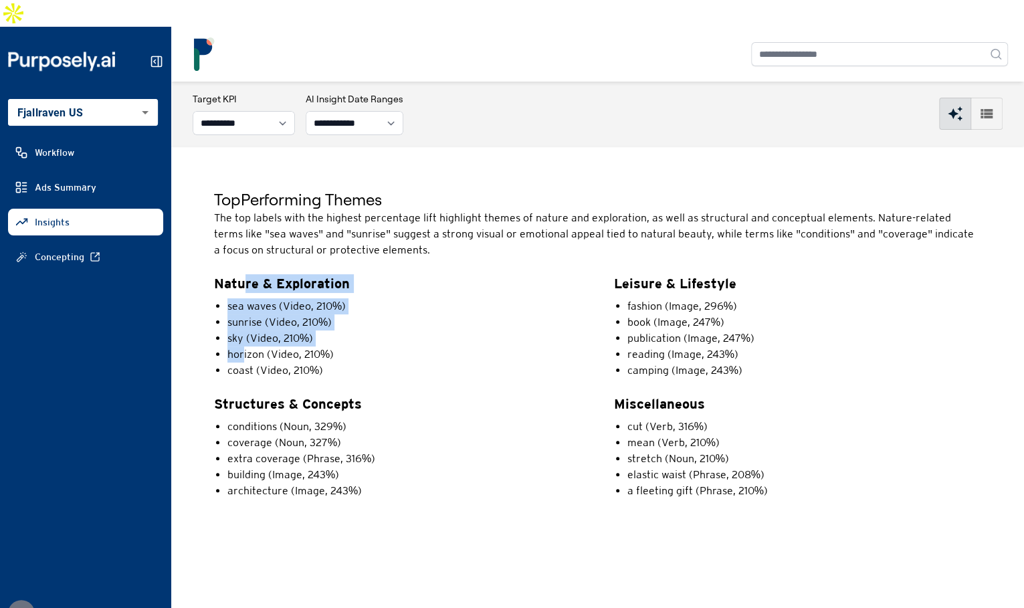
drag, startPoint x: 242, startPoint y: 254, endPoint x: 244, endPoint y: 323, distance: 69.6
click at [244, 323] on div "Nature & Exploration sea waves (Video, 210%) sunrise (Video, 210%) sky (Video, …" at bounding box center [398, 326] width 368 height 104
click at [244, 347] on li "horizon (Video, 210%)" at bounding box center [405, 355] width 355 height 16
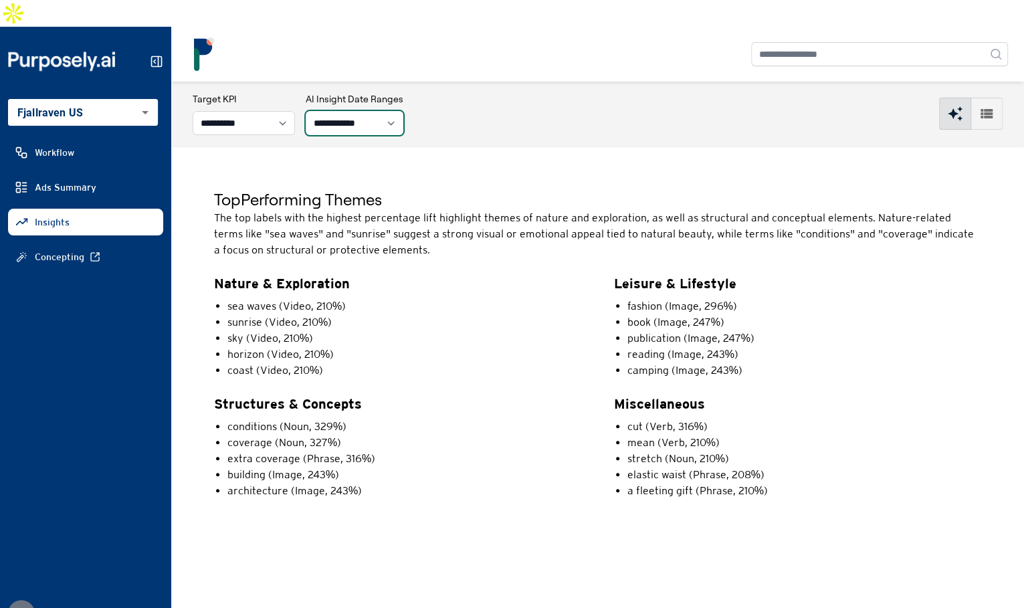
click at [401, 111] on select "**********" at bounding box center [355, 123] width 98 height 24
select select "**"
click at [322, 111] on select "**********" at bounding box center [355, 123] width 98 height 24
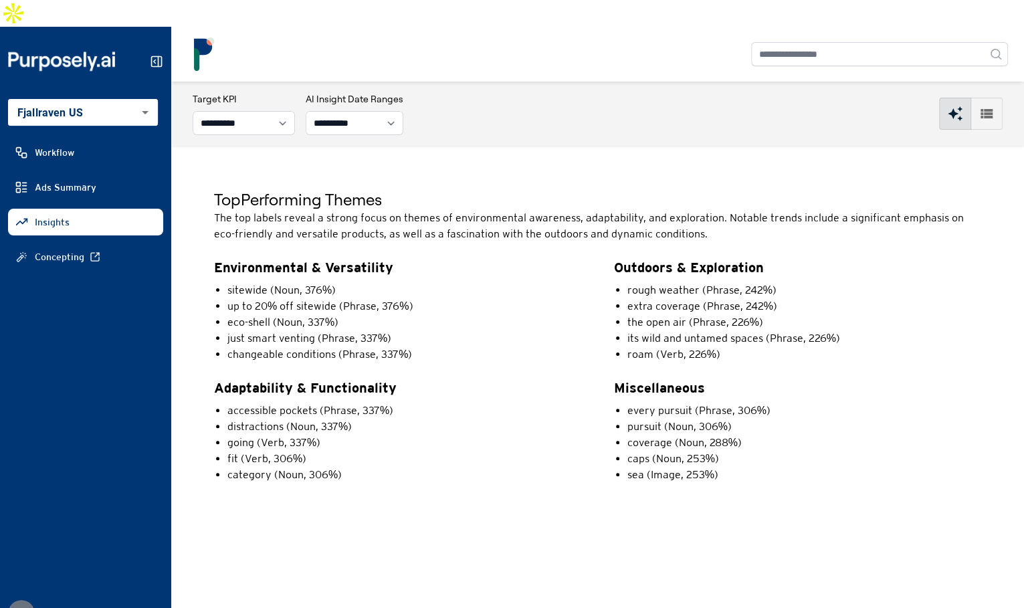
click at [379, 146] on div "Top Performing Themes The top labels reveal a strong focus on themes of environ…" at bounding box center [597, 338] width 853 height 385
click at [501, 331] on li "just smart venting (Phrase, 337%)" at bounding box center [405, 339] width 355 height 16
click at [509, 210] on p "The top labels reveal a strong focus on themes of environmental awareness, adap…" at bounding box center [598, 226] width 768 height 32
click at [355, 146] on div "Top Performing Themes The top labels reveal a strong focus on themes of environ…" at bounding box center [597, 338] width 853 height 385
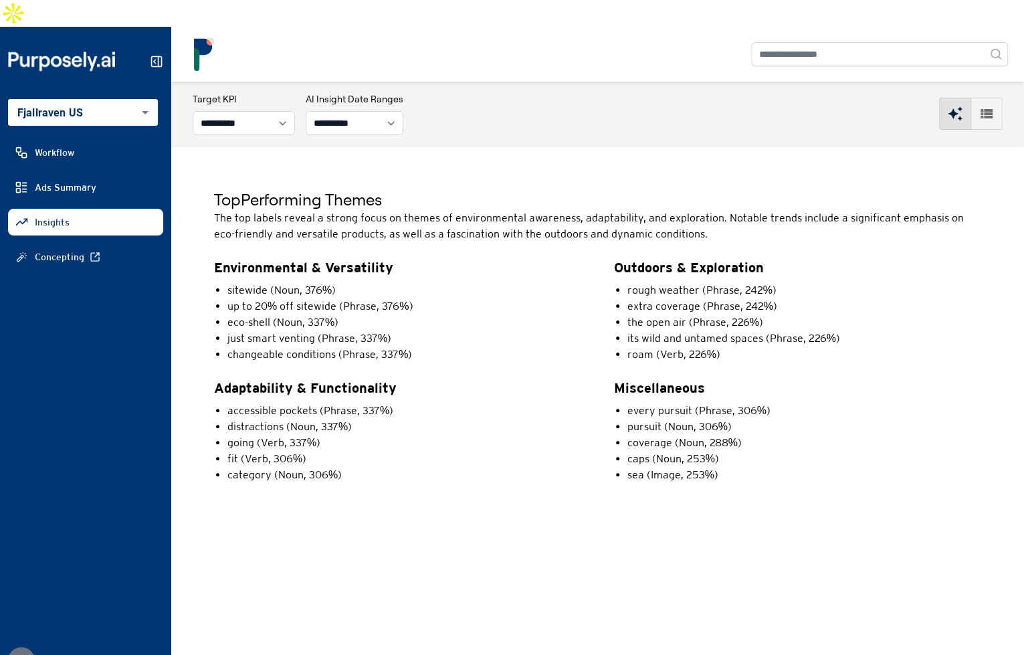
click at [441, 379] on p "Adaptability & Functionality" at bounding box center [398, 388] width 368 height 19
